Goal: Understand process/instructions: Learn how to perform a task or action

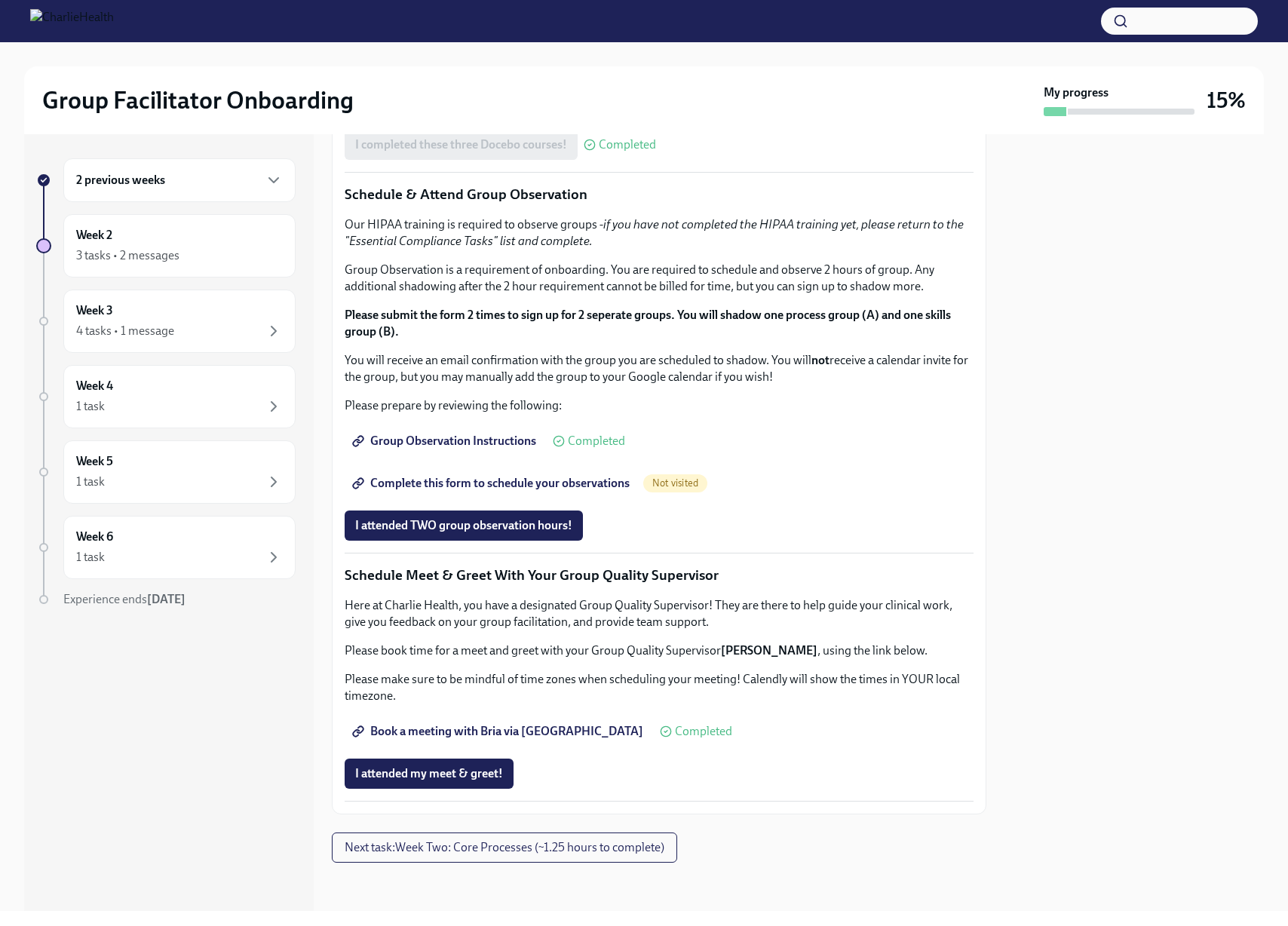
scroll to position [983, 0]
click at [126, 189] on div "2 previous weeks" at bounding box center [180, 180] width 207 height 18
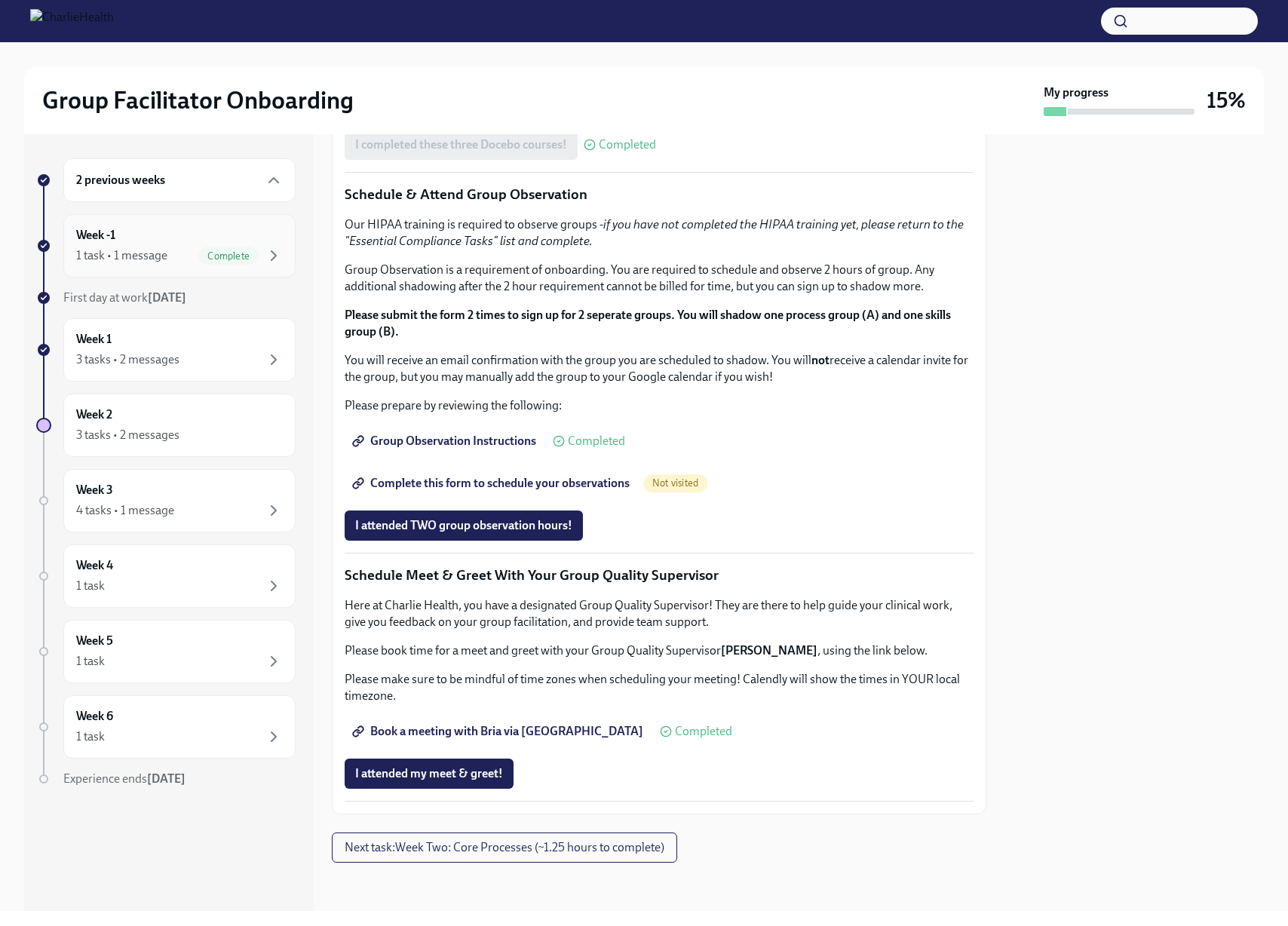
click at [130, 254] on div "1 task • 1 message" at bounding box center [122, 255] width 91 height 17
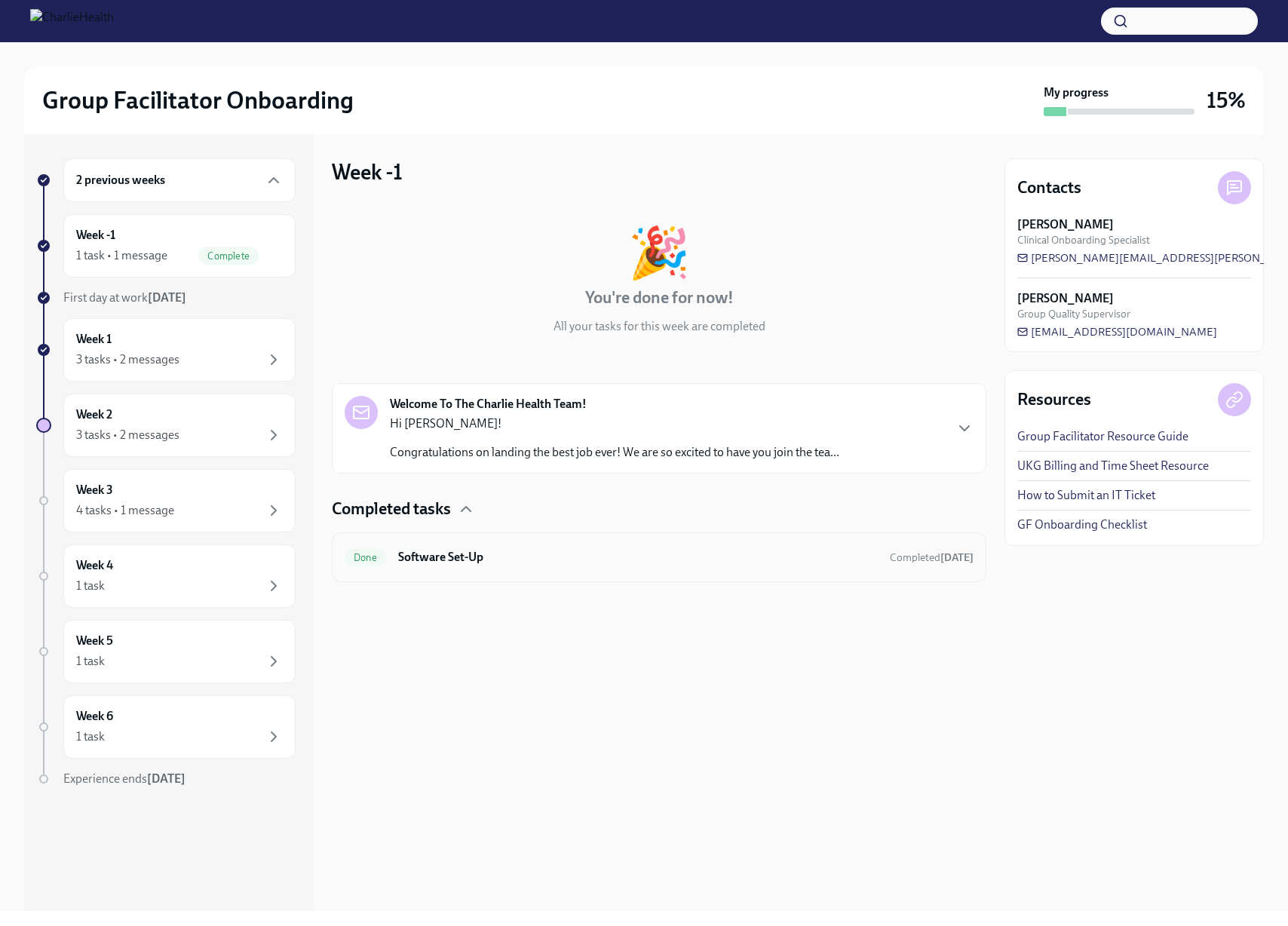
click at [522, 554] on h6 "Software Set-Up" at bounding box center [637, 556] width 479 height 17
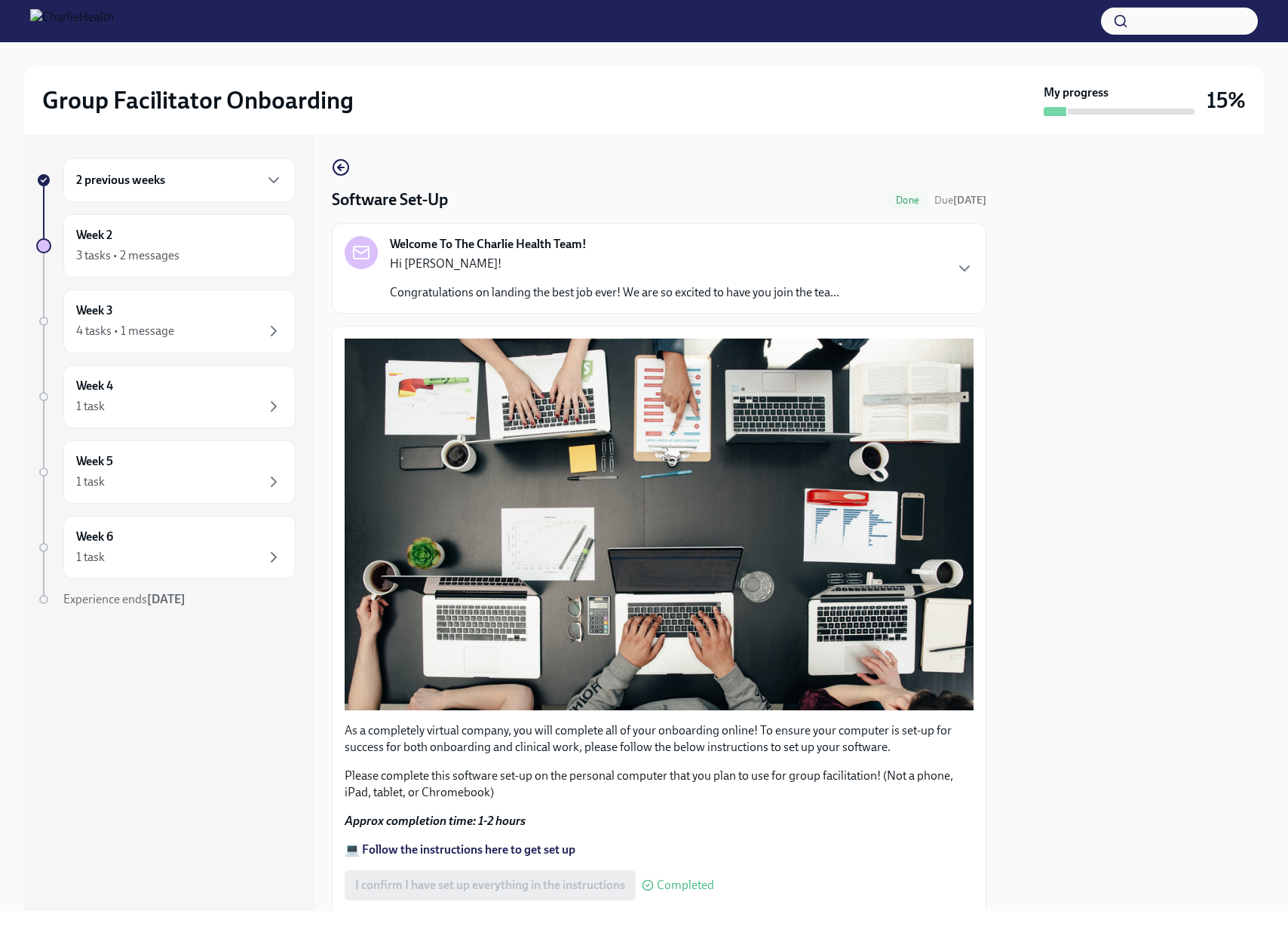
click at [485, 254] on div "Welcome To The Charlie Health Team! Hi Sergei! Congratulations on landing the b…" at bounding box center [614, 268] width 450 height 65
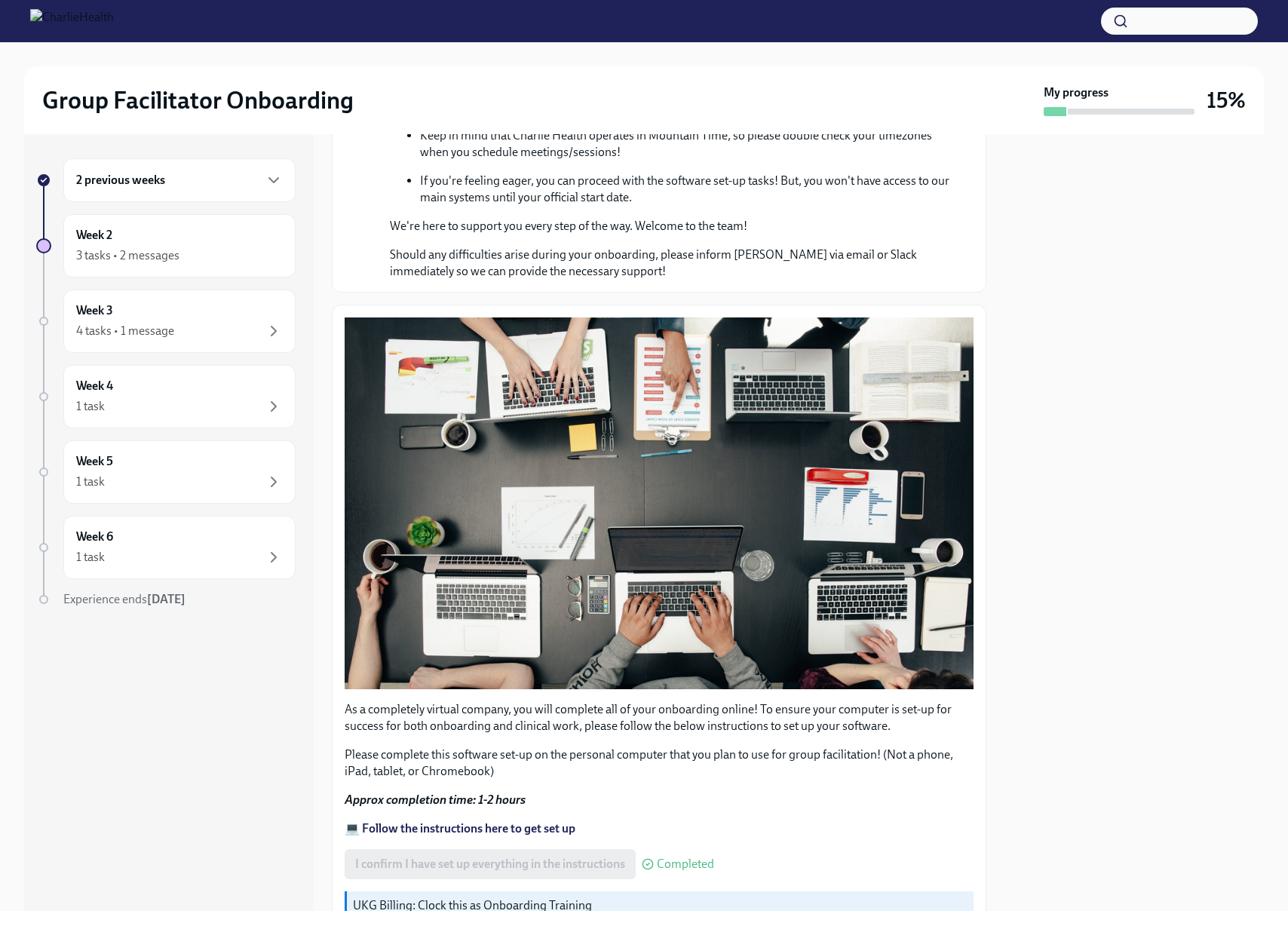
scroll to position [916, 0]
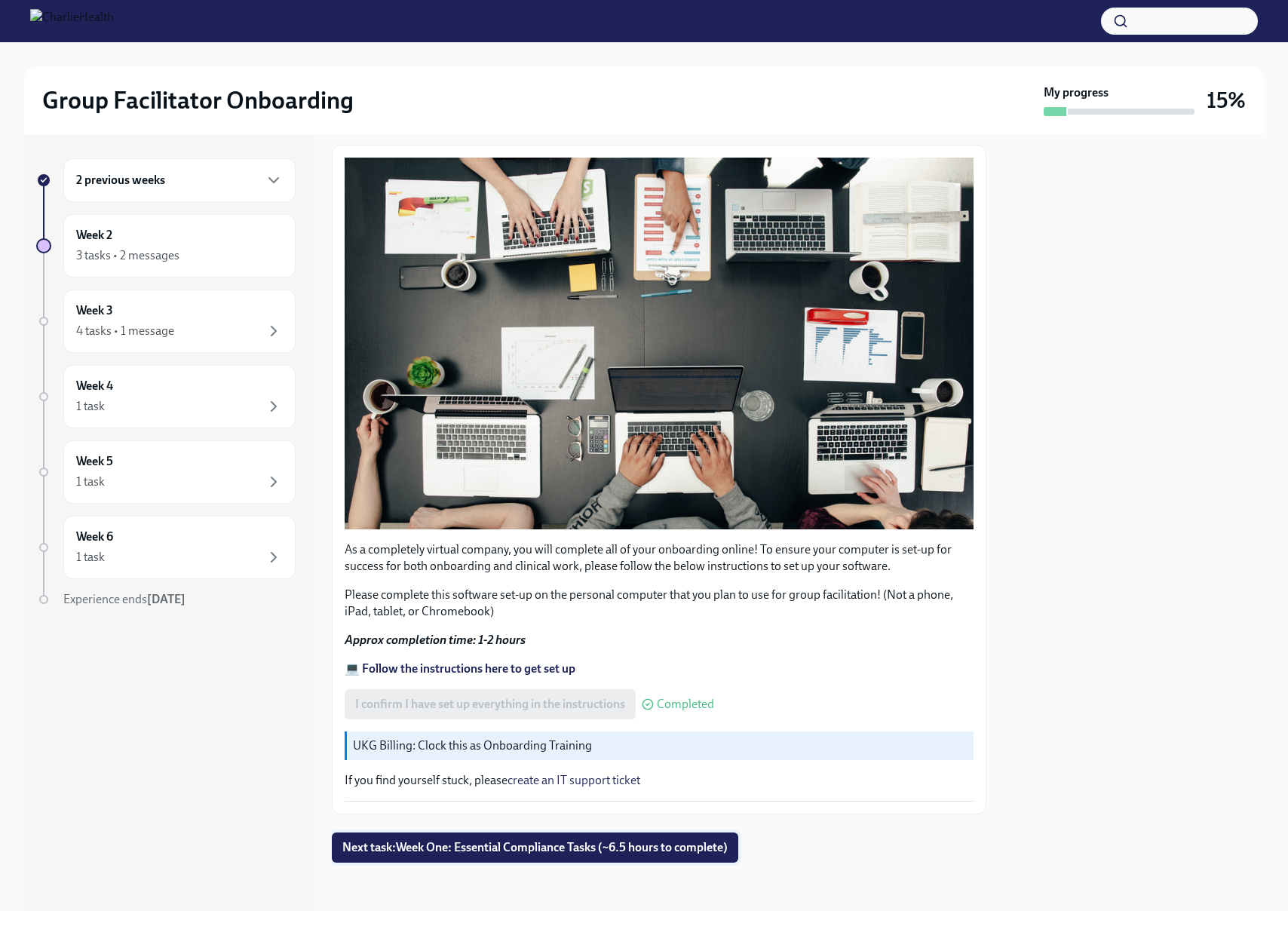
click at [437, 850] on span "Next task : Week One: Essential Compliance Tasks (~6.5 hours to complete)" at bounding box center [535, 847] width 385 height 15
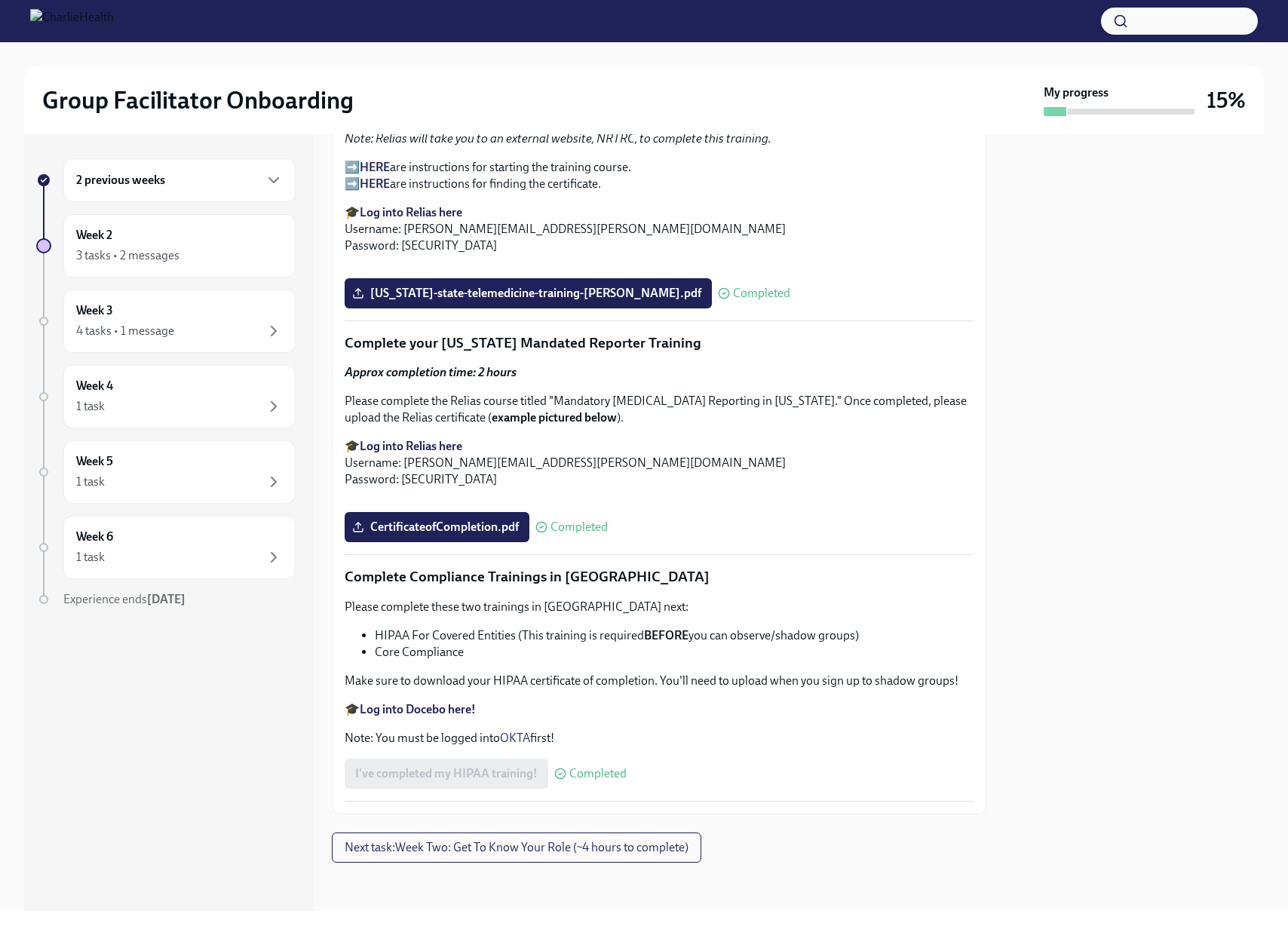
scroll to position [3935, 0]
drag, startPoint x: 391, startPoint y: 631, endPoint x: 677, endPoint y: 647, distance: 286.4
click at [677, 647] on ul "HIPAA For Covered Entities (This training is required BEFORE you can observe/sh…" at bounding box center [658, 643] width 629 height 33
click at [677, 647] on li "Core Compliance" at bounding box center [674, 651] width 598 height 17
drag, startPoint x: 538, startPoint y: 684, endPoint x: 650, endPoint y: 683, distance: 112.0
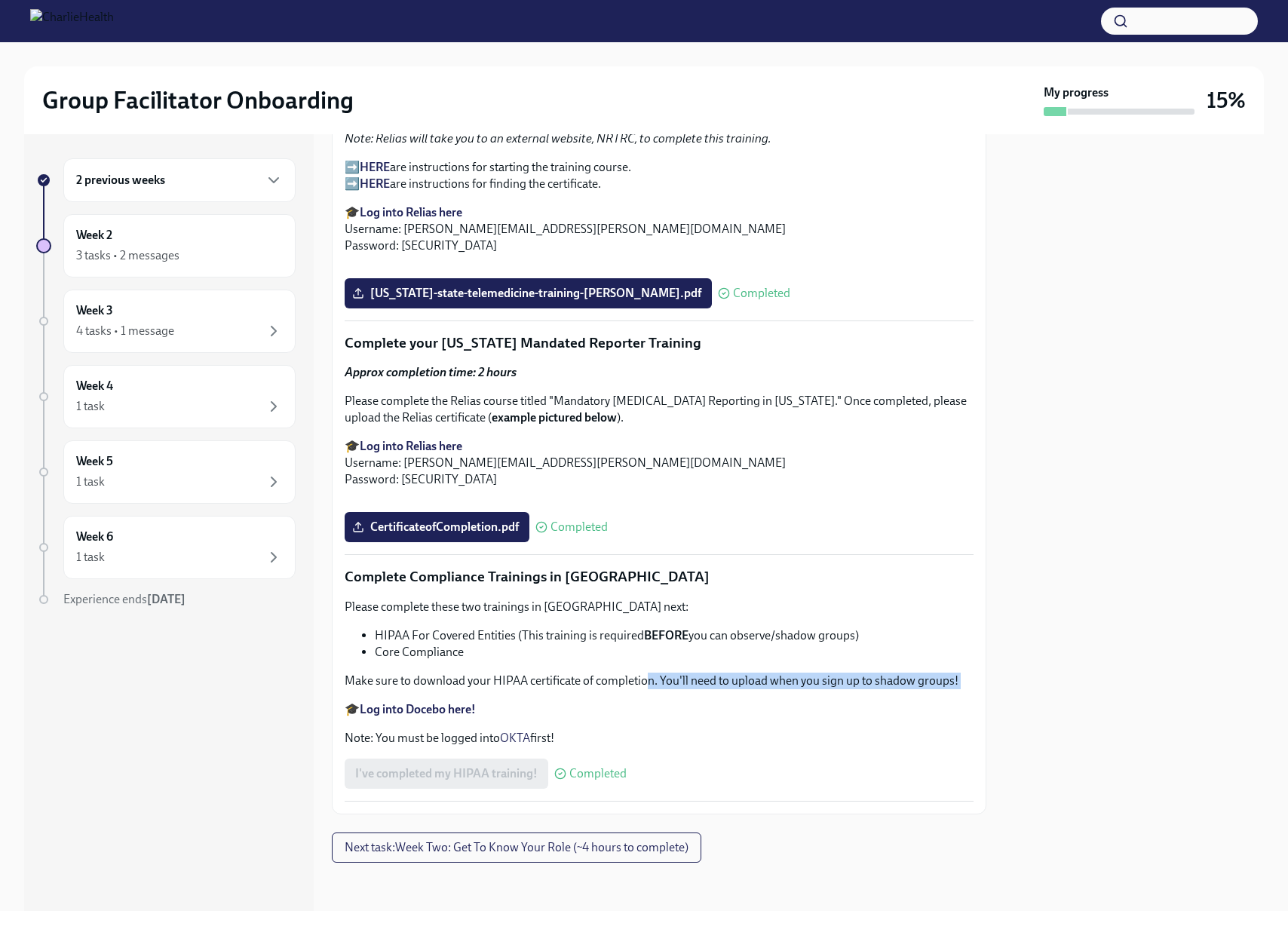
click at [650, 683] on div "Please complete these two trainings in Docebo next: HIPAA For Covered Entities …" at bounding box center [658, 672] width 629 height 148
drag, startPoint x: 650, startPoint y: 683, endPoint x: 661, endPoint y: 683, distance: 11.0
click at [650, 683] on p "Make sure to download your HIPAA certificate of completion. You'll need to uplo…" at bounding box center [658, 680] width 629 height 17
drag, startPoint x: 672, startPoint y: 681, endPoint x: 951, endPoint y: 683, distance: 279.0
click at [951, 683] on p "Make sure to download your HIPAA certificate of completion. You'll need to uplo…" at bounding box center [658, 680] width 629 height 17
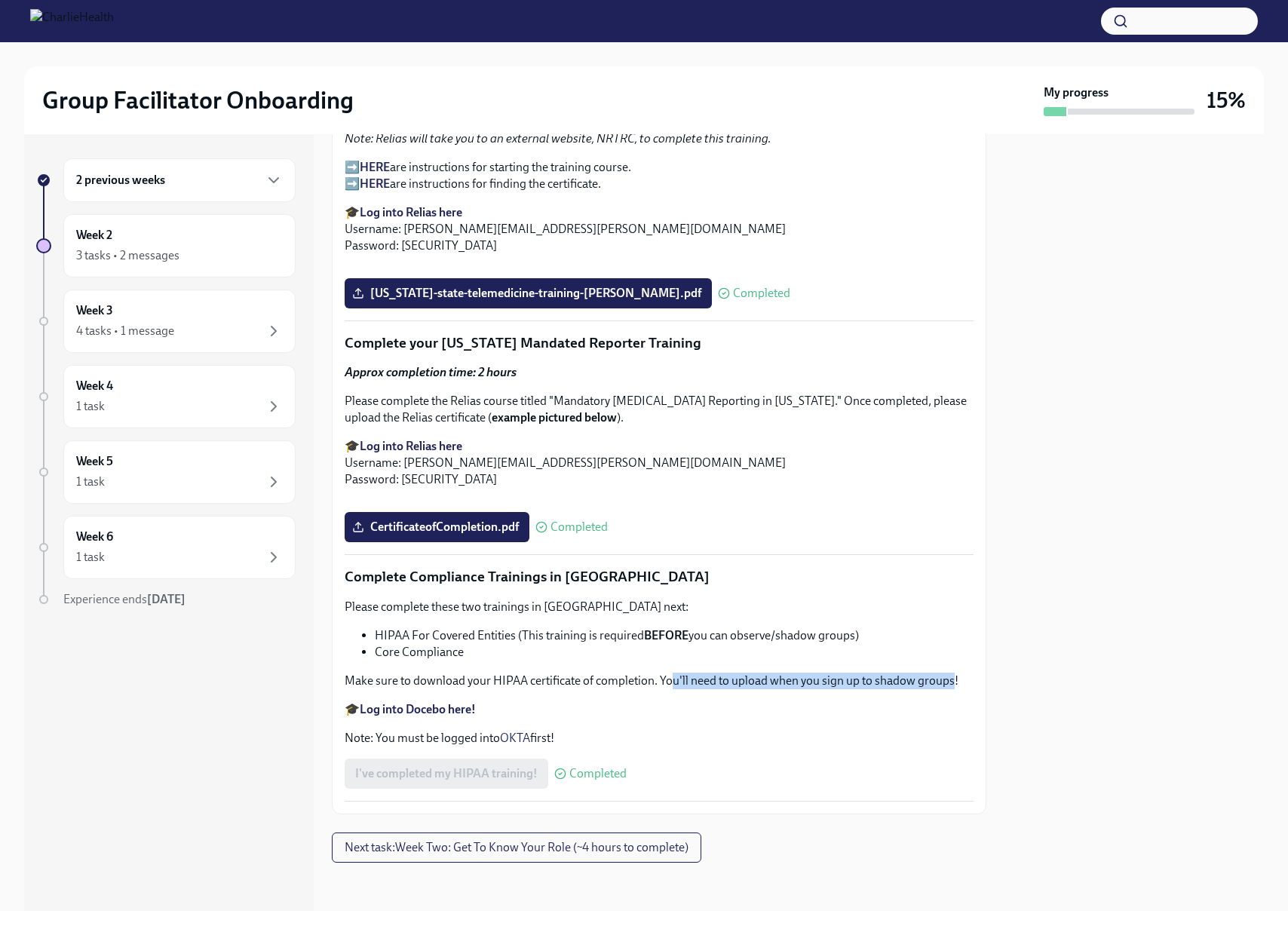
click at [951, 683] on p "Make sure to download your HIPAA certificate of completion. You'll need to uplo…" at bounding box center [658, 680] width 629 height 17
click at [541, 842] on span "Next task : Week Two: Get To Know Your Role (~4 hours to complete)" at bounding box center [516, 847] width 344 height 15
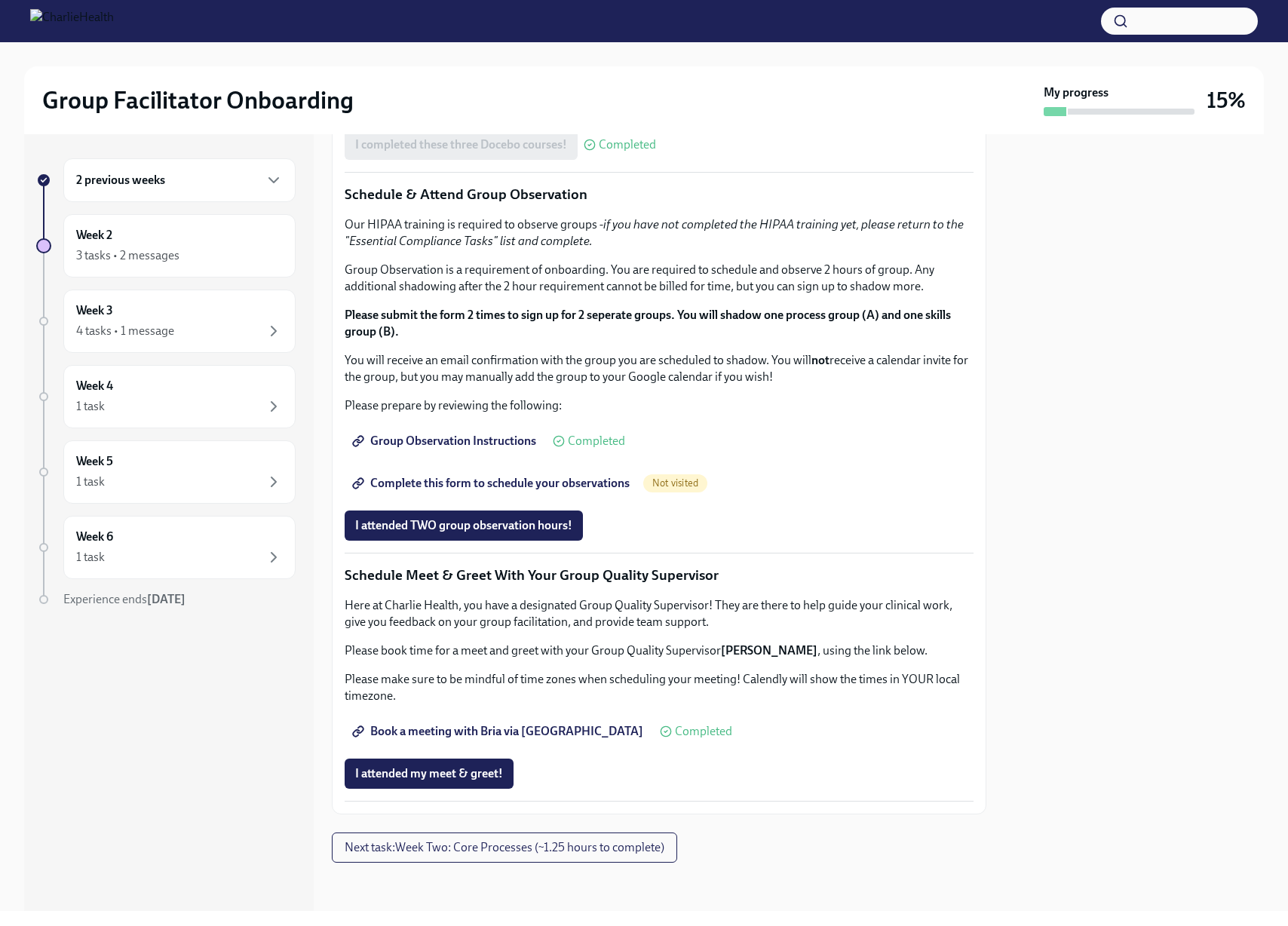
scroll to position [1658, 0]
click at [456, 780] on span "I attended my meet & greet!" at bounding box center [429, 773] width 148 height 15
drag, startPoint x: 371, startPoint y: 268, endPoint x: 536, endPoint y: 269, distance: 165.0
click at [536, 60] on ul "How To Be A Successful Group Facilitator IOP Overview, Curriculum & Roles Skill…" at bounding box center [658, 35] width 629 height 50
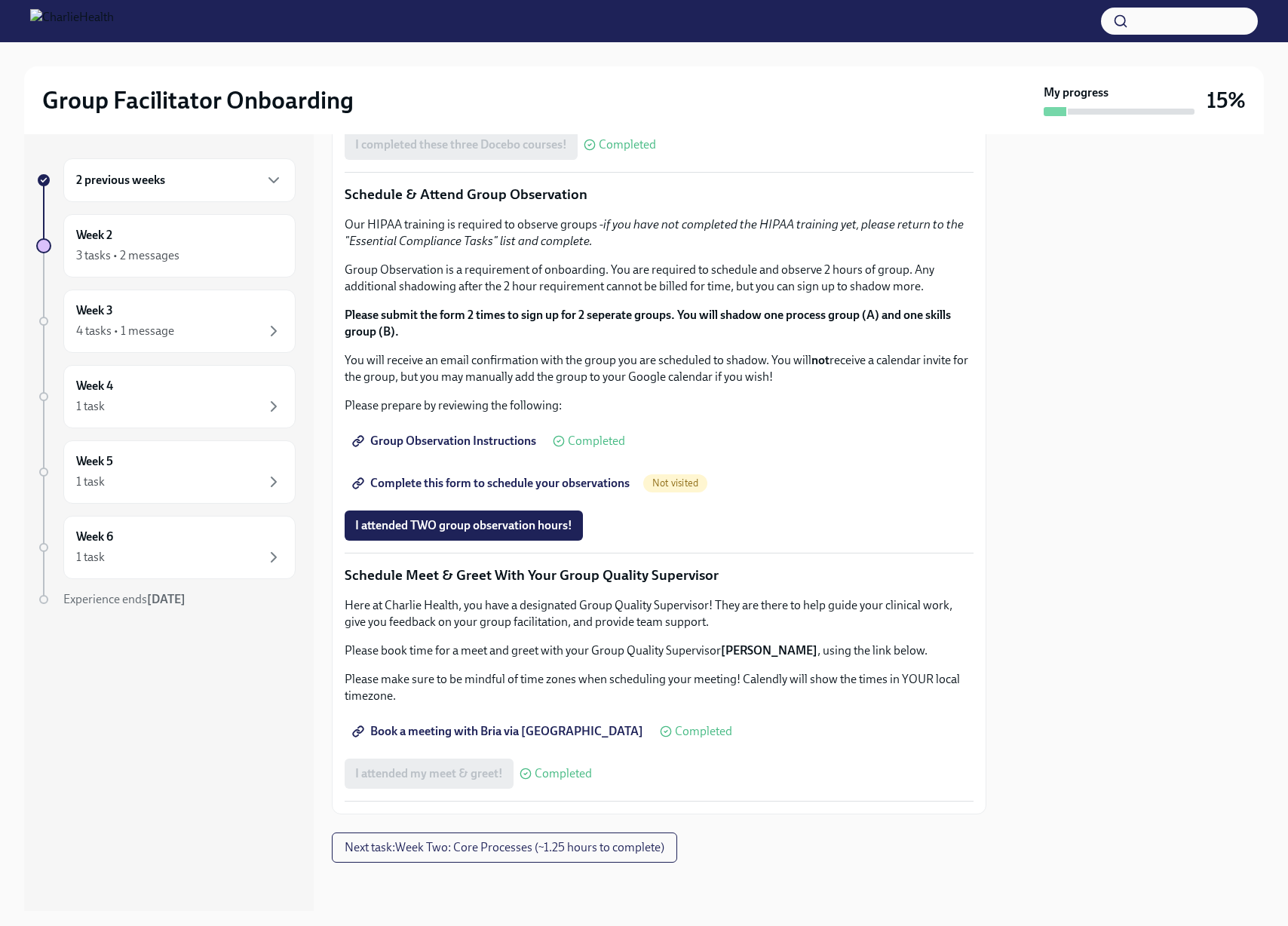
drag, startPoint x: 536, startPoint y: 269, endPoint x: 528, endPoint y: 271, distance: 8.2
click at [536, 60] on li "Skills For Facilitators" at bounding box center [674, 51] width 598 height 17
